Goal: Task Accomplishment & Management: Use online tool/utility

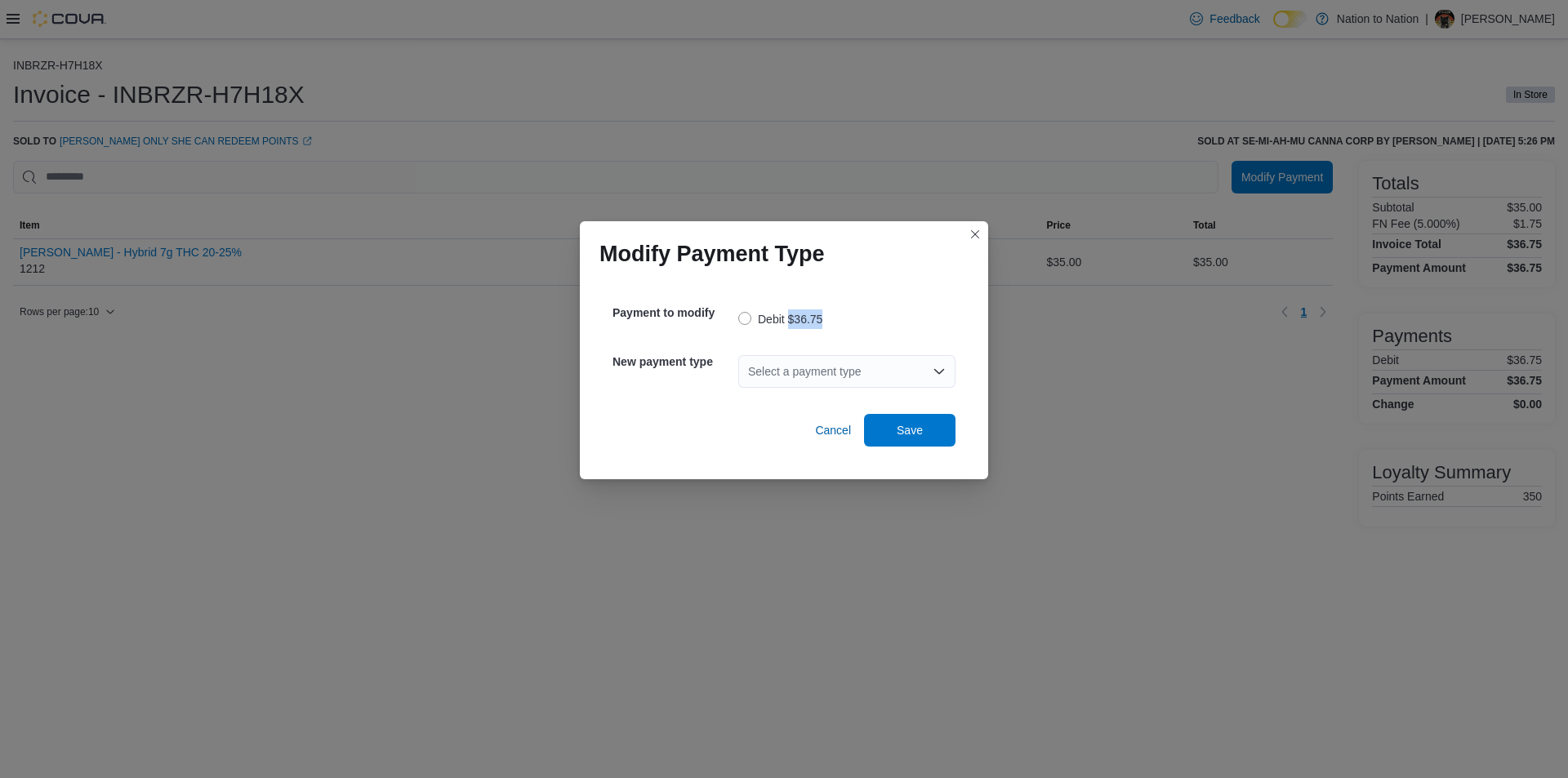
drag, startPoint x: 787, startPoint y: 328, endPoint x: 785, endPoint y: 348, distance: 20.1
click at [787, 340] on div "Payment to modify Debit $36.75" at bounding box center [784, 317] width 343 height 49
click at [785, 349] on div "Select a payment type" at bounding box center [847, 371] width 217 height 52
click at [783, 358] on div "Select a payment type" at bounding box center [847, 371] width 217 height 32
click at [806, 390] on button "Cash" at bounding box center [847, 399] width 217 height 24
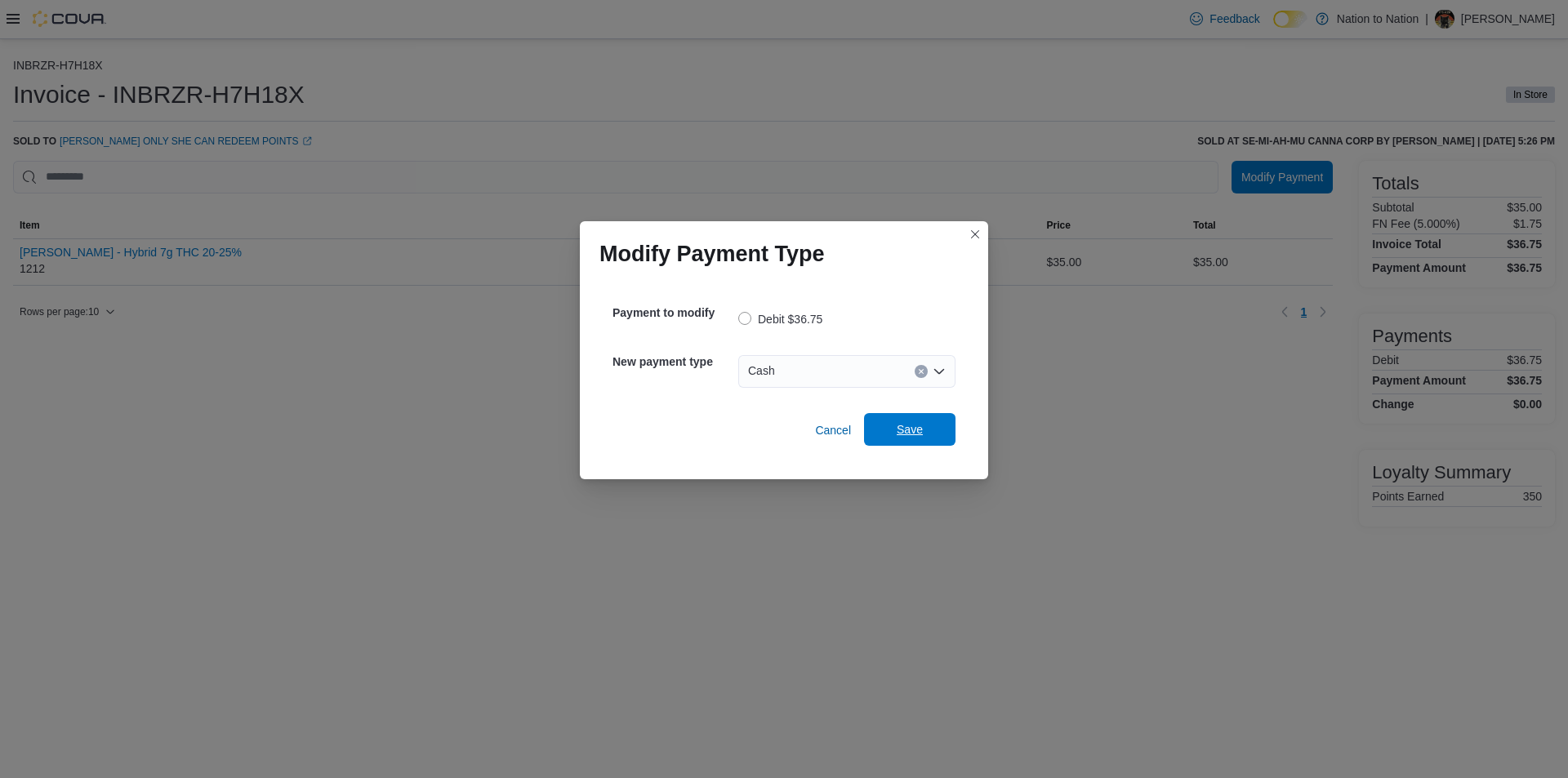
click at [931, 437] on span "Save" at bounding box center [910, 429] width 72 height 32
